Goal: Information Seeking & Learning: Learn about a topic

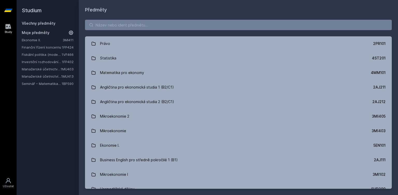
click at [38, 41] on link "Ekonomie II." at bounding box center [42, 39] width 41 height 5
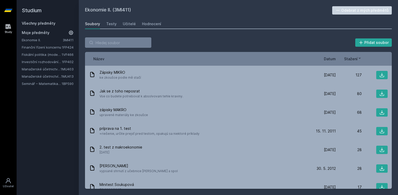
click at [10, 26] on icon at bounding box center [8, 26] width 5 height 5
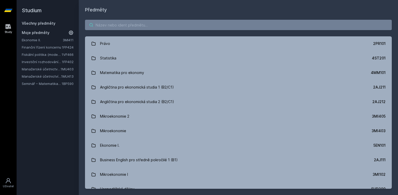
click at [113, 24] on input "search" at bounding box center [238, 25] width 307 height 10
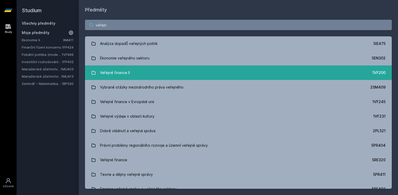
type input "veřejn"
click at [107, 72] on div "Veřejné finance II" at bounding box center [115, 72] width 30 height 10
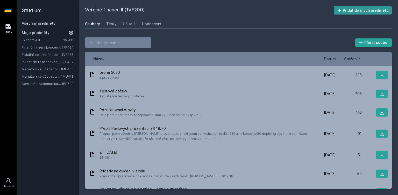
click at [341, 12] on icon at bounding box center [339, 10] width 5 height 5
click at [123, 24] on div "Učitelé" at bounding box center [129, 23] width 13 height 5
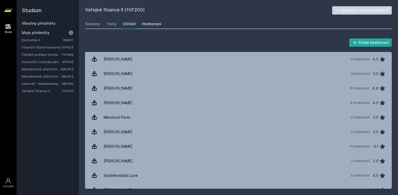
click at [148, 23] on div "Hodnocení" at bounding box center [151, 23] width 19 height 5
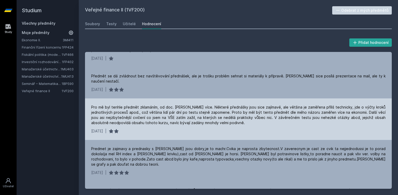
scroll to position [866, 0]
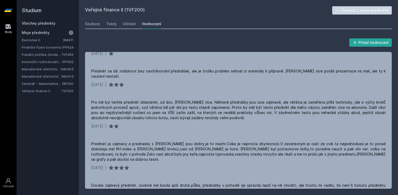
click at [65, 84] on link "1BP590" at bounding box center [68, 83] width 12 height 4
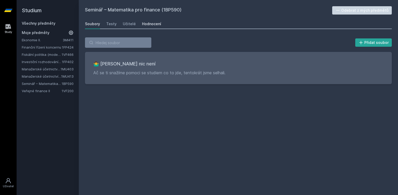
click at [153, 21] on link "Hodnocení" at bounding box center [151, 24] width 19 height 10
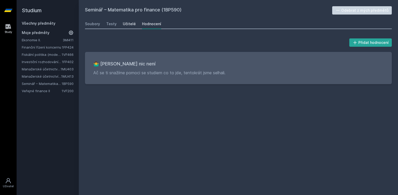
click at [128, 26] on div "Učitelé" at bounding box center [129, 23] width 13 height 5
click at [114, 26] on div "Testy" at bounding box center [111, 23] width 10 height 5
